Goal: Task Accomplishment & Management: Manage account settings

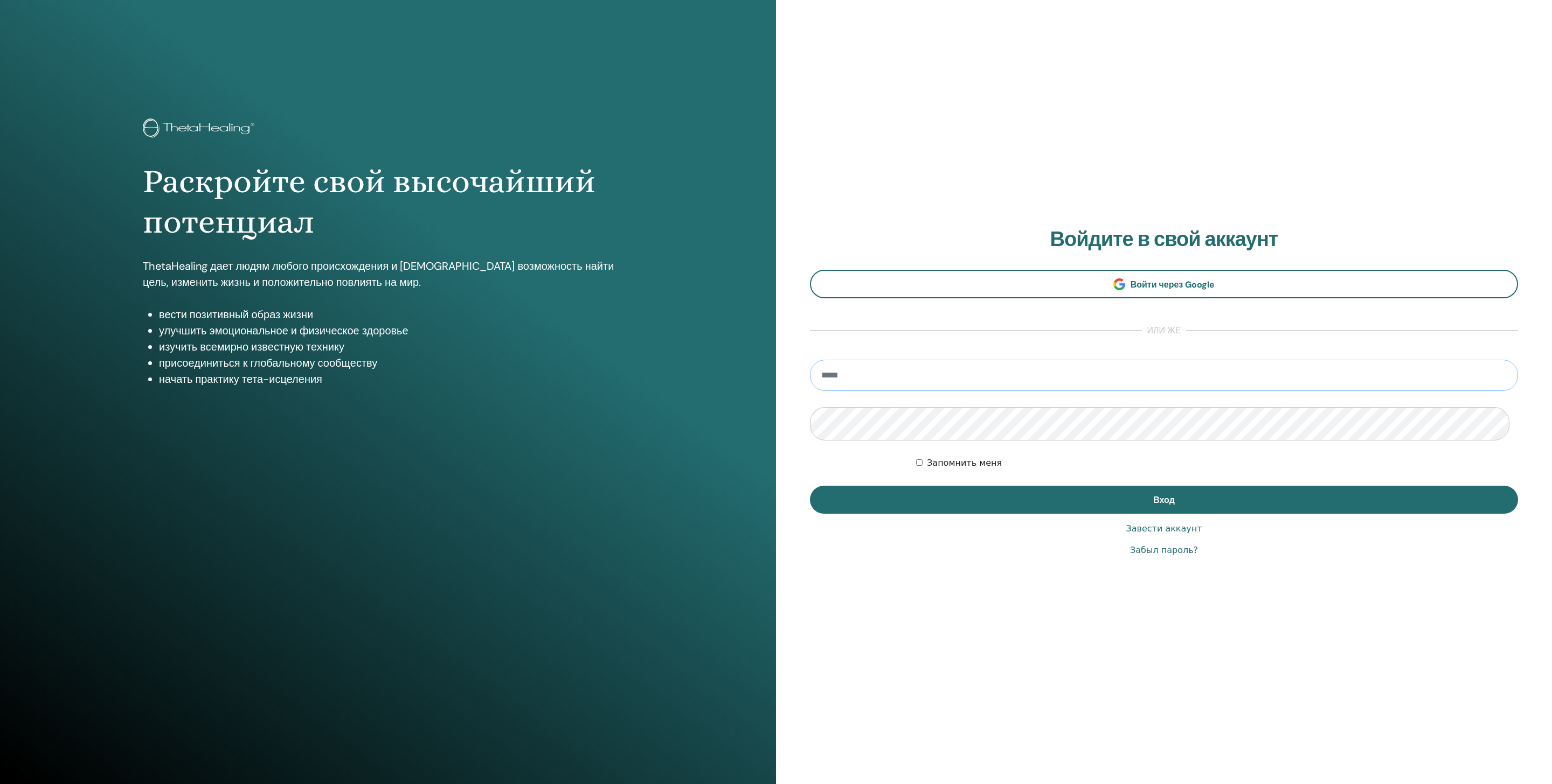
type input "**********"
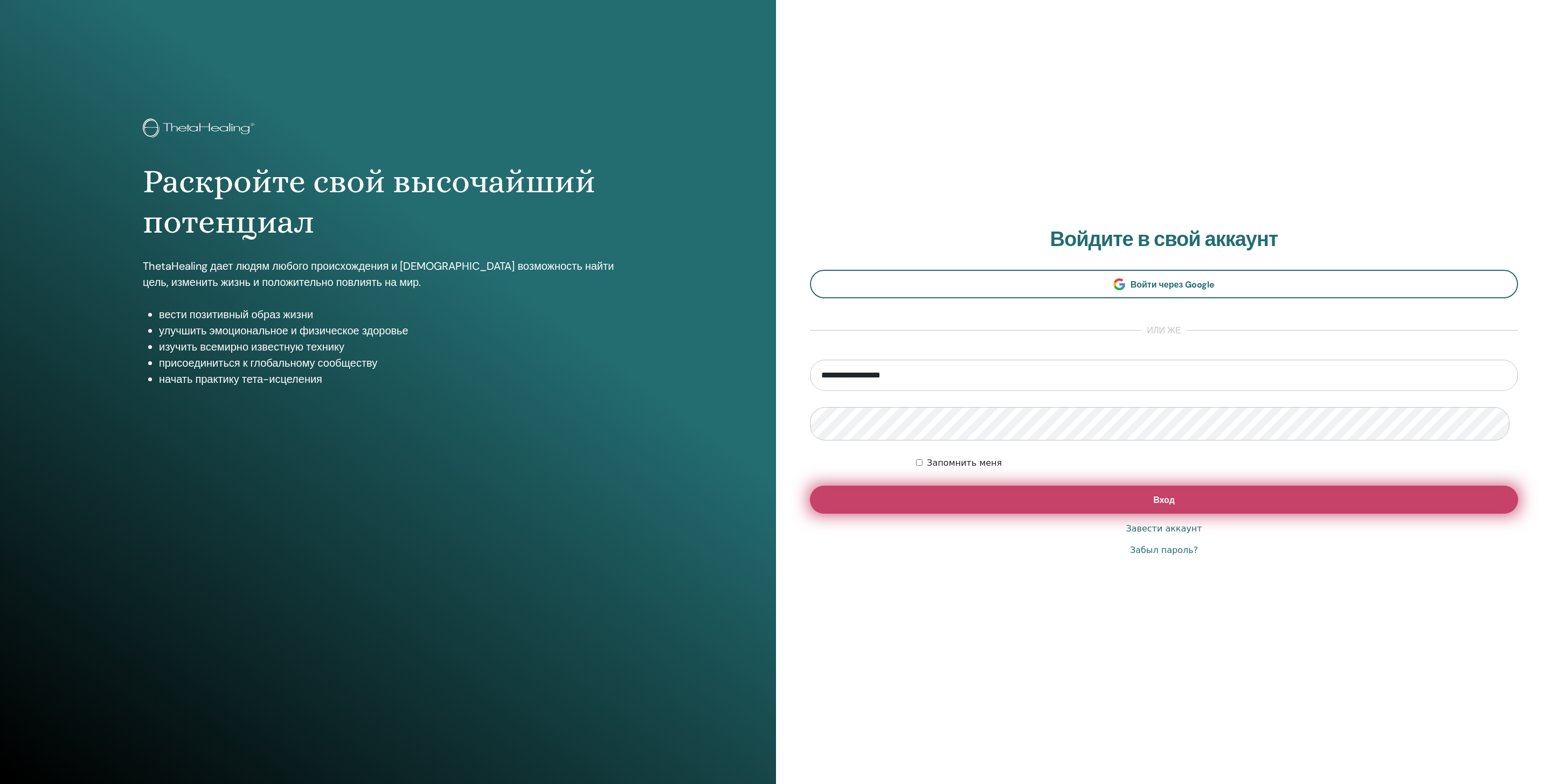
click at [1015, 511] on button "Вход" at bounding box center [1163, 500] width 708 height 28
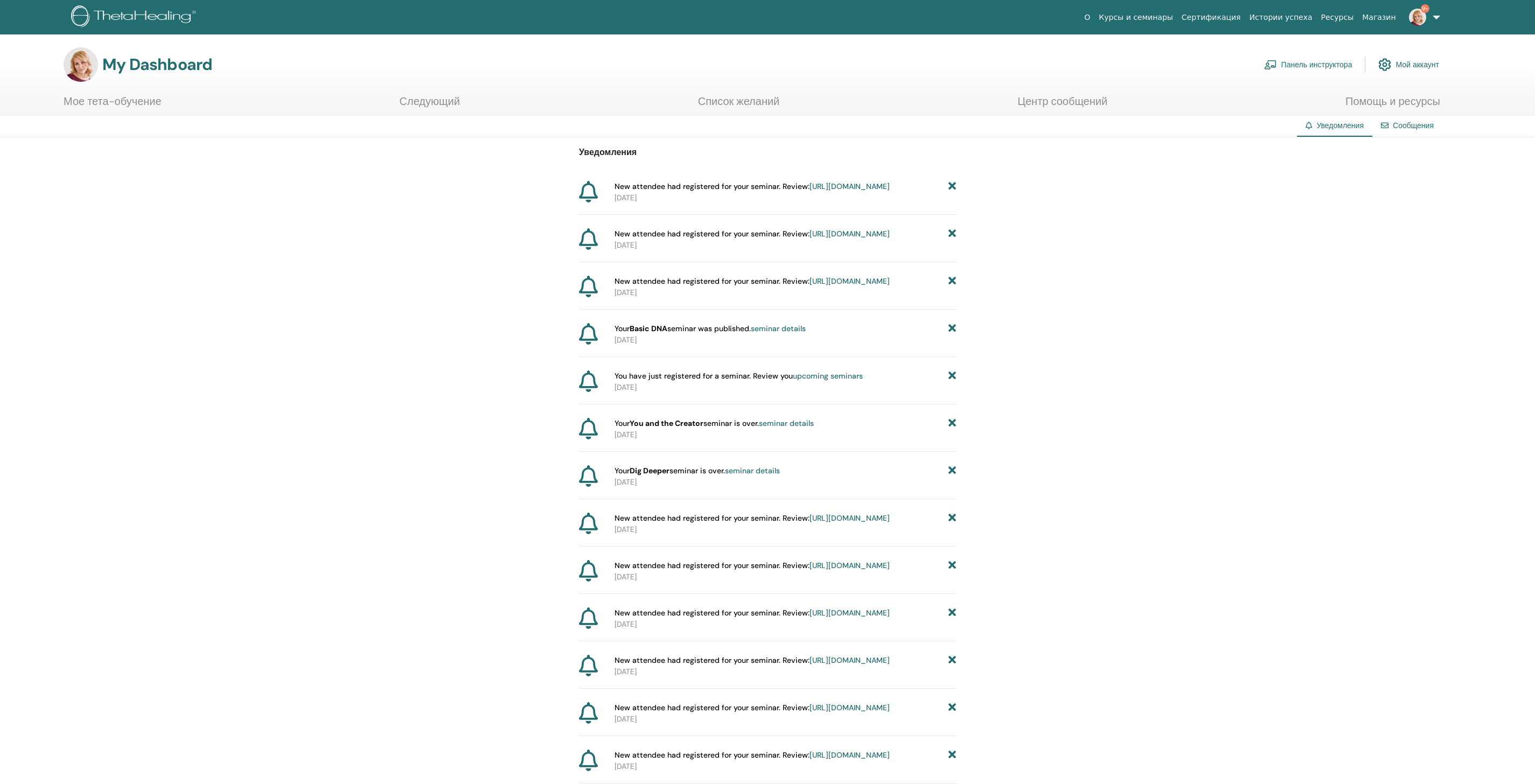
scroll to position [4, 0]
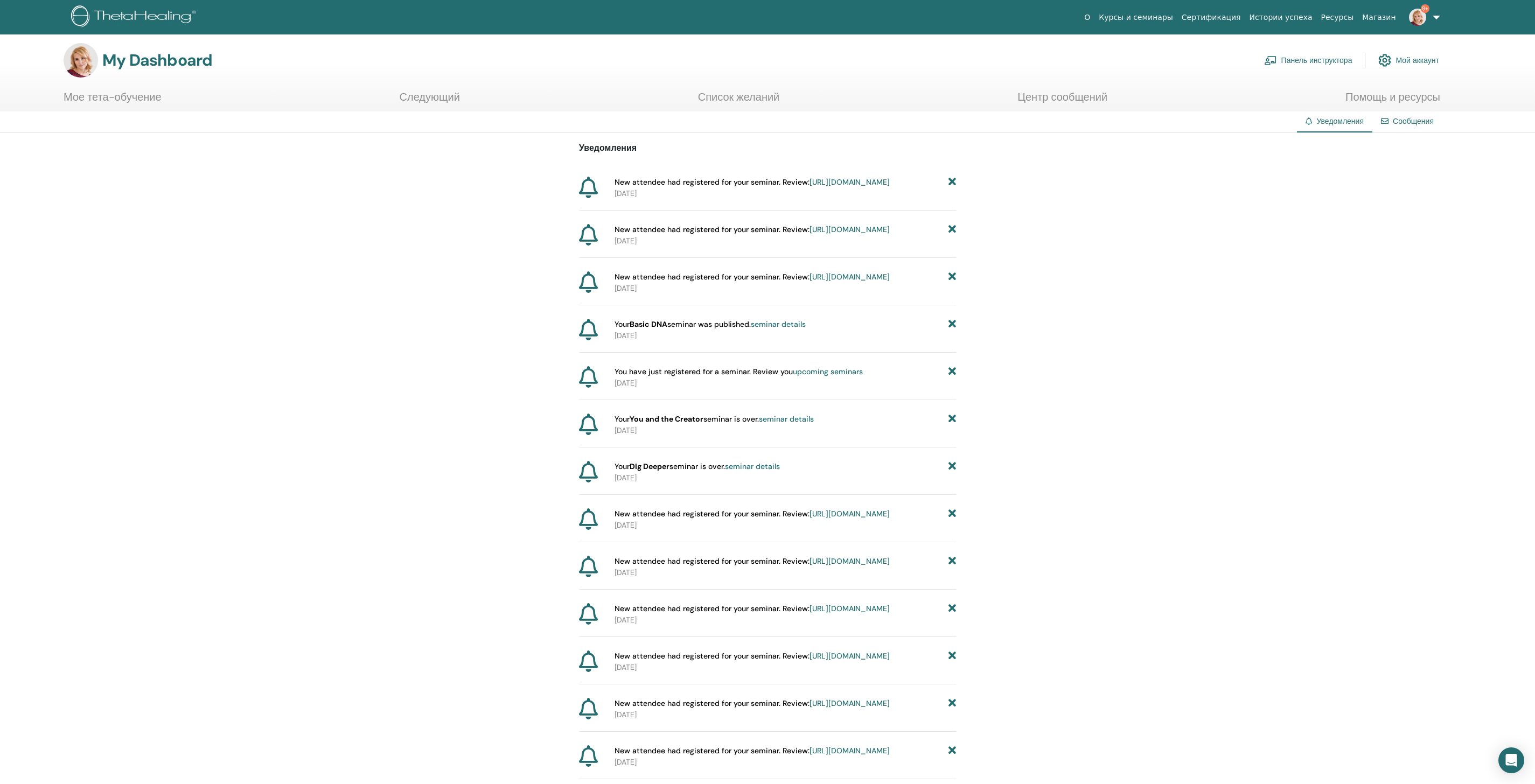
click at [809, 187] on link "https://member.thetahealing.com/instructor/seminar/379725/attendees" at bounding box center [849, 182] width 80 height 10
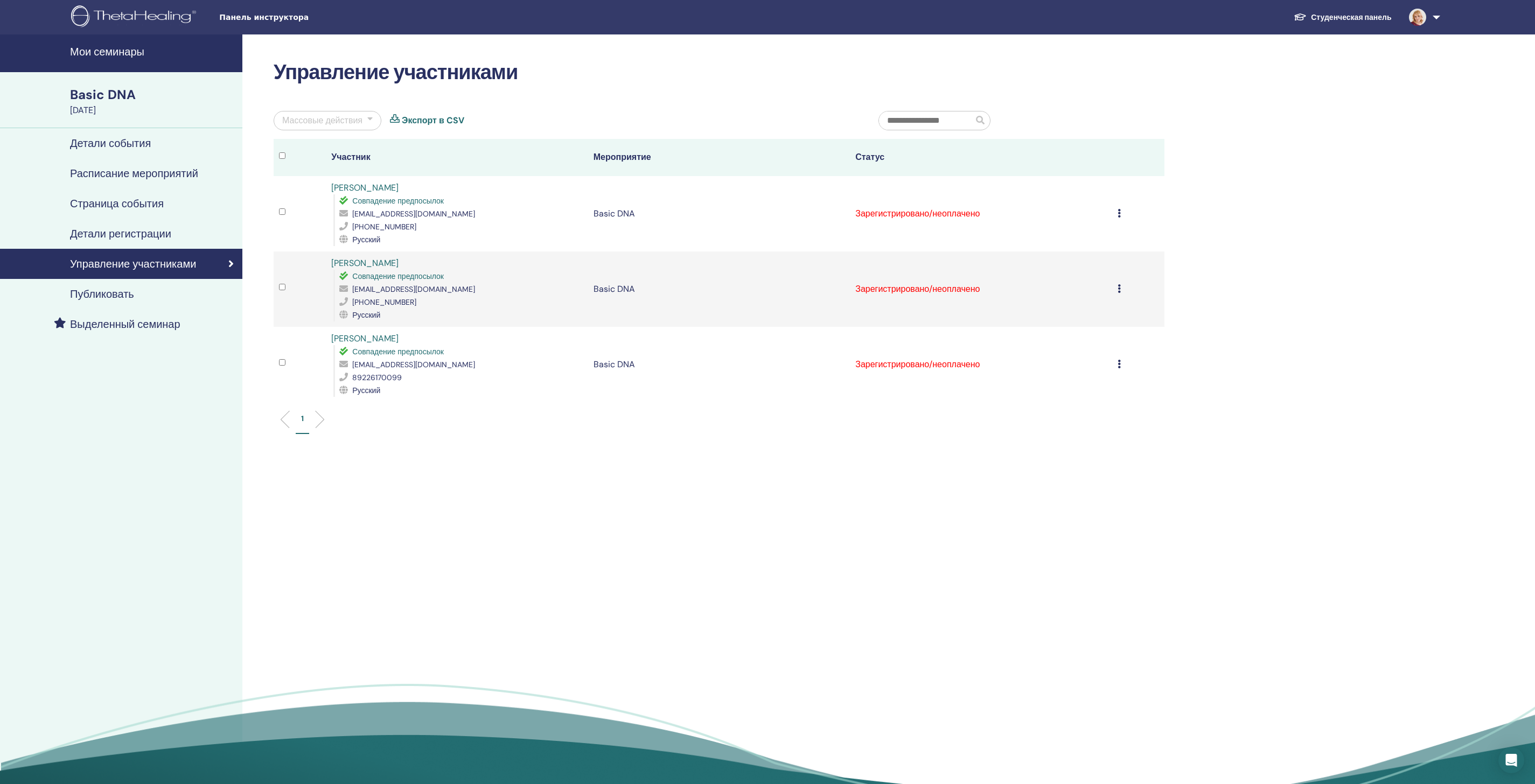
click at [1106, 399] on td "Зарегистрировано/неоплачено" at bounding box center [980, 364] width 262 height 75
click at [1117, 402] on td "Отменить регистрацию Не выполнять автоматическую сертификацию Отметить как опла…" at bounding box center [1138, 364] width 52 height 75
click at [1118, 369] on icon at bounding box center [1119, 364] width 3 height 8
click at [1059, 501] on p "Заполните и сертифицируйте" at bounding box center [1096, 494] width 185 height 13
click at [1118, 293] on icon at bounding box center [1119, 288] width 3 height 8
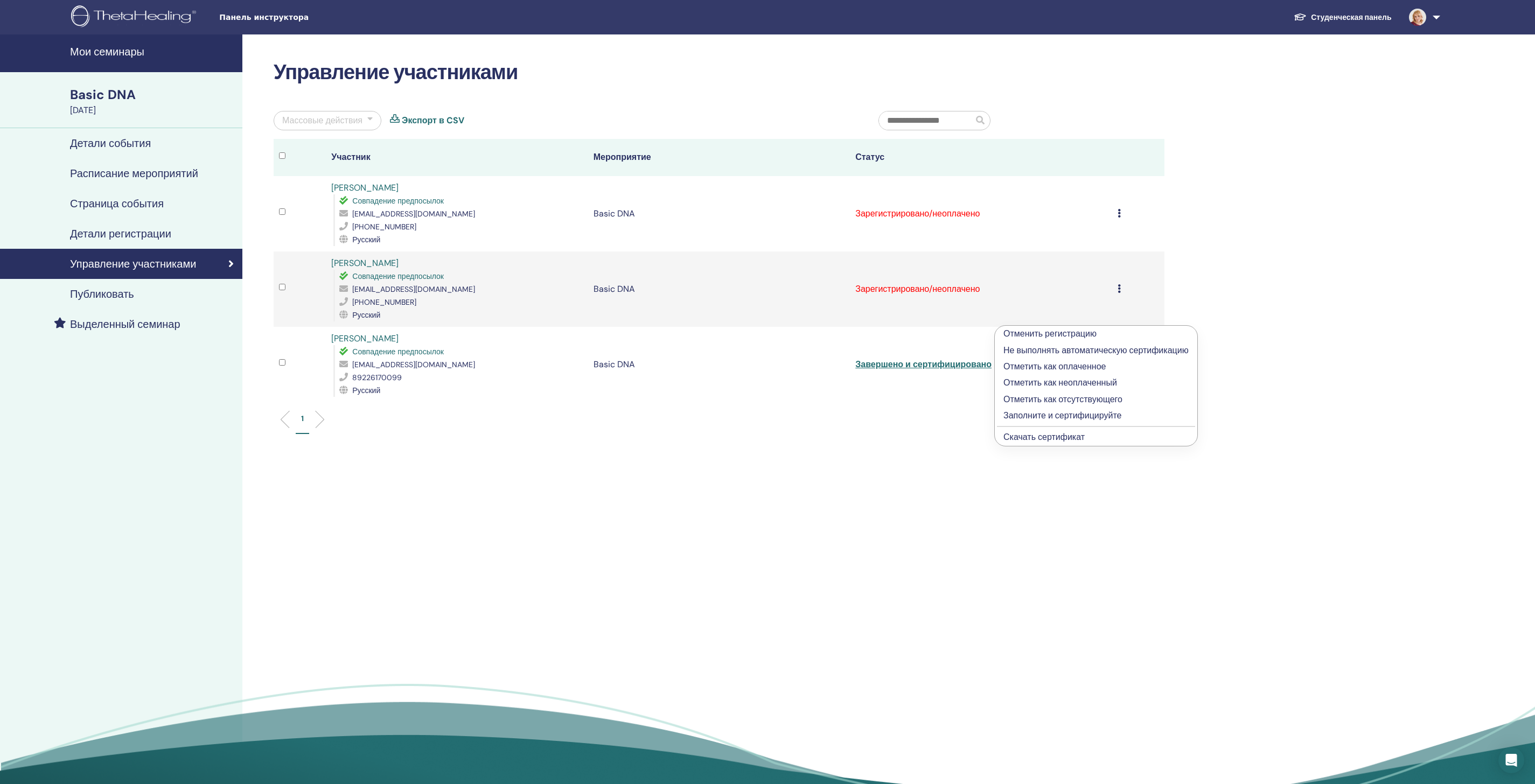
click at [1114, 415] on li "Заполните и сертифицируйте" at bounding box center [1096, 415] width 202 height 16
click at [1119, 220] on div "Отменить регистрацию Не выполнять автоматическую сертификацию Отметить как опла…" at bounding box center [1138, 213] width 42 height 13
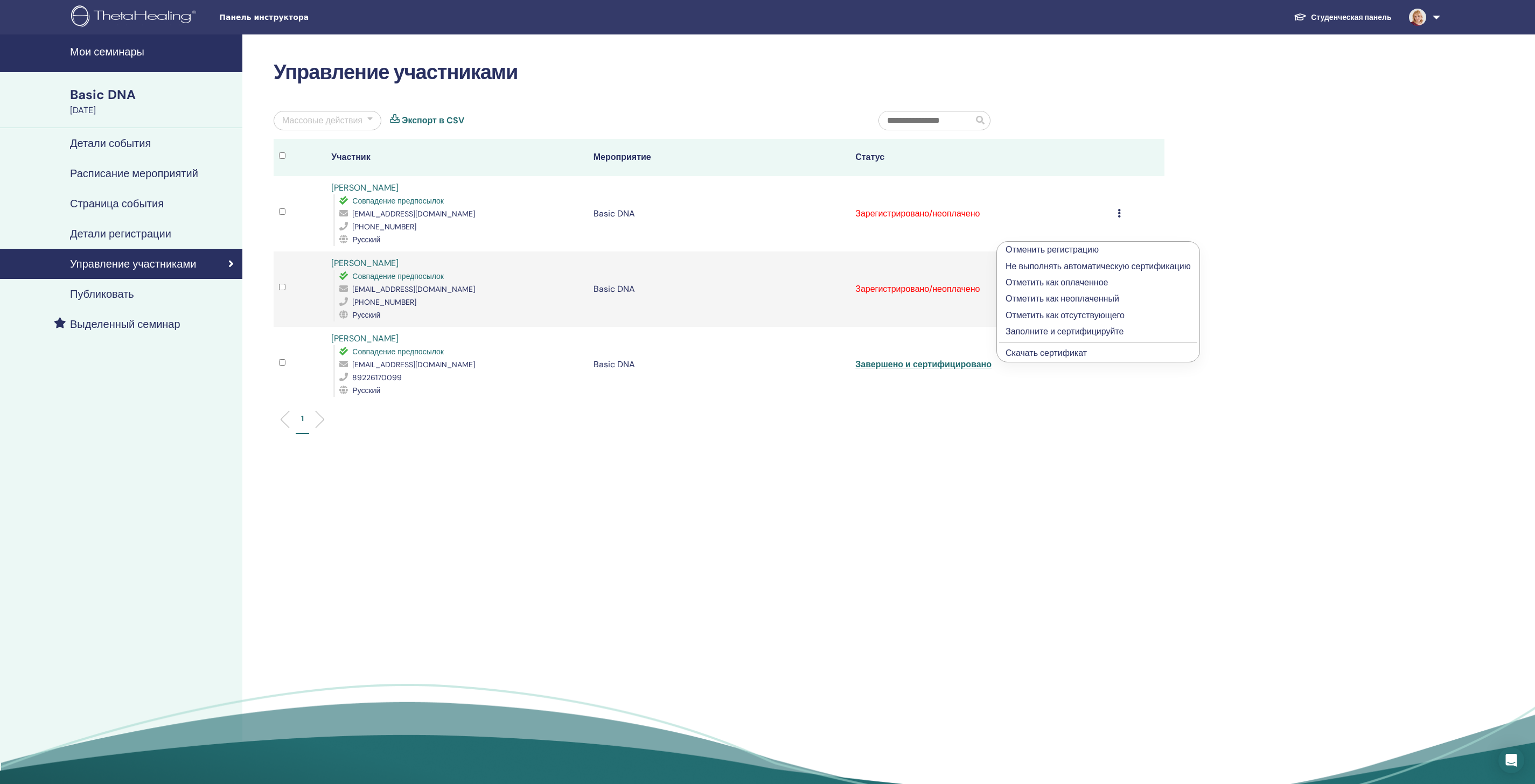
click at [1117, 338] on p "Заполните и сертифицируйте" at bounding box center [1098, 331] width 185 height 13
click at [1119, 296] on div "Отменить регистрацию Не выполнять автоматическую сертификацию Отметить как опла…" at bounding box center [1138, 289] width 42 height 13
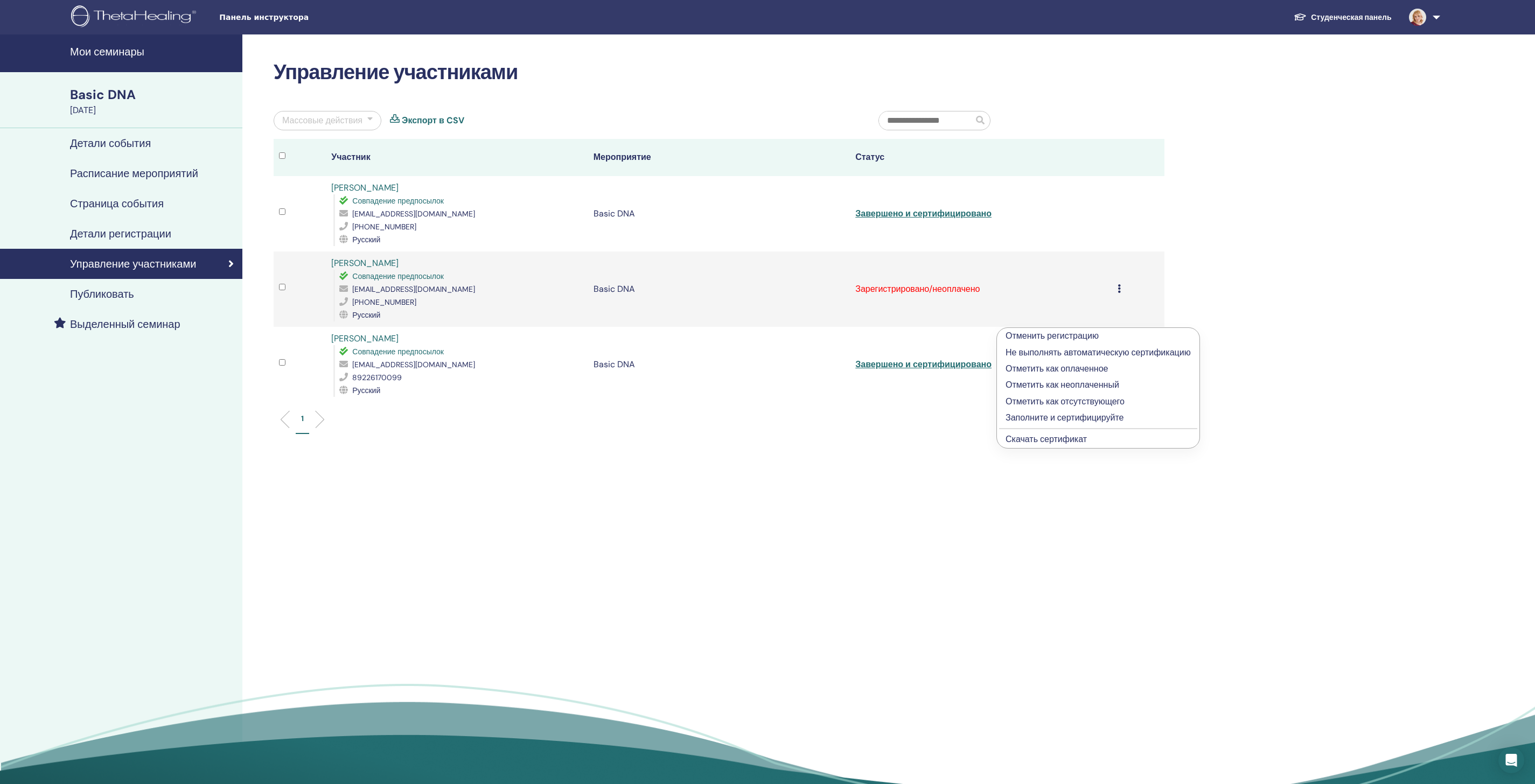
click at [1091, 425] on p "Заполните и сертифицируйте" at bounding box center [1098, 417] width 185 height 13
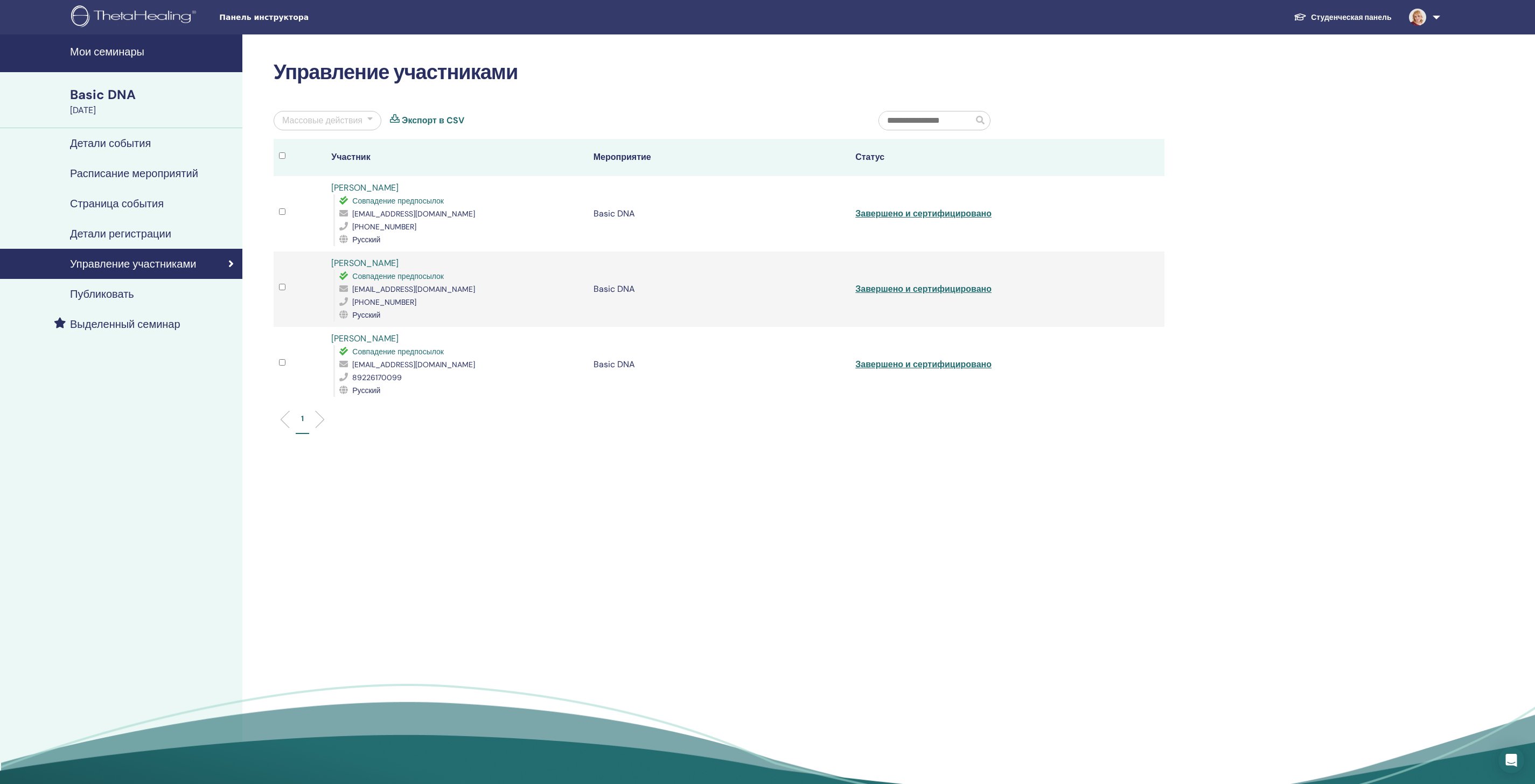
click at [962, 370] on link "Завершено и сертифицировано" at bounding box center [923, 364] width 136 height 11
click at [962, 294] on link "Завершено и сертифицировано" at bounding box center [923, 288] width 136 height 11
click at [959, 219] on link "Завершено и сертифицировано" at bounding box center [923, 213] width 136 height 11
click at [951, 219] on link "Завершено и сертифицировано" at bounding box center [923, 213] width 136 height 11
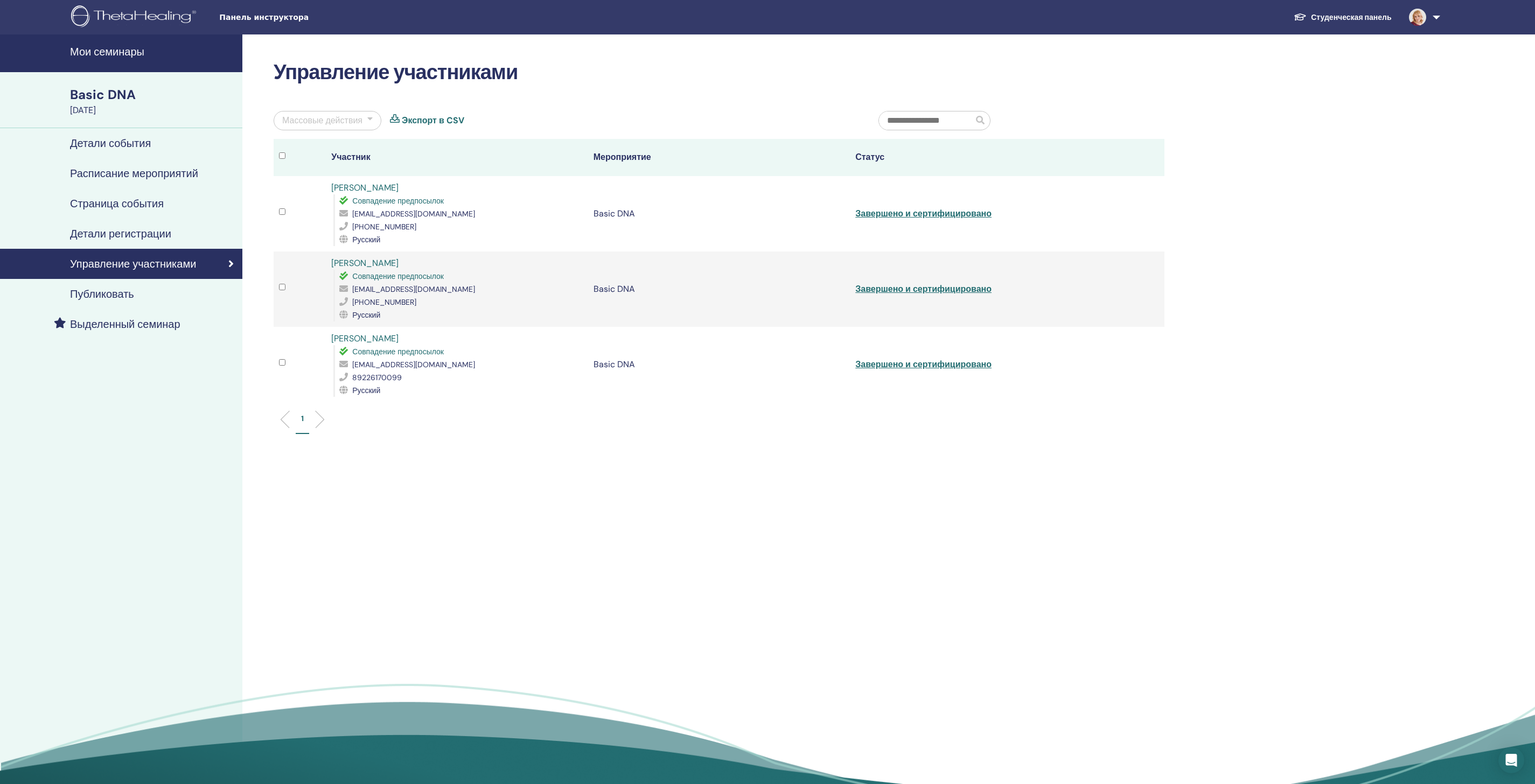
click at [983, 370] on link "Завершено и сертифицировано" at bounding box center [923, 364] width 136 height 11
click at [941, 219] on link "Завершено и сертифицировано" at bounding box center [923, 213] width 136 height 11
click at [973, 370] on link "Завершено и сертифицировано" at bounding box center [923, 364] width 136 height 11
click at [617, 635] on div "Управление участниками Массовые действия Экспорт в CSV Участник Мероприятие Ста…" at bounding box center [753, 413] width 1023 height 758
